Goal: Browse casually: Explore the website without a specific task or goal

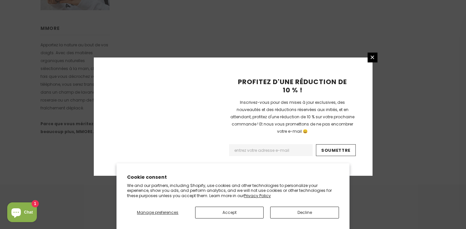
scroll to position [461, 0]
